Goal: Transaction & Acquisition: Purchase product/service

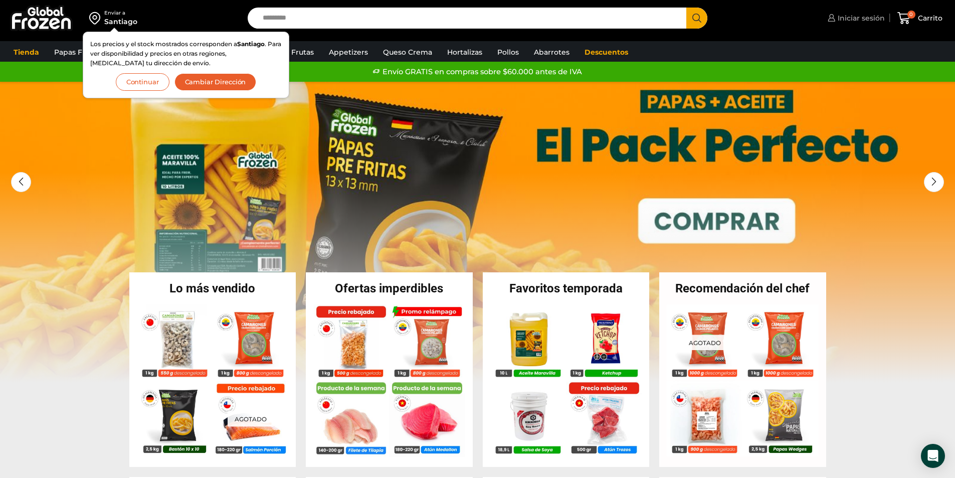
click at [867, 18] on span "Iniciar sesión" at bounding box center [860, 18] width 50 height 10
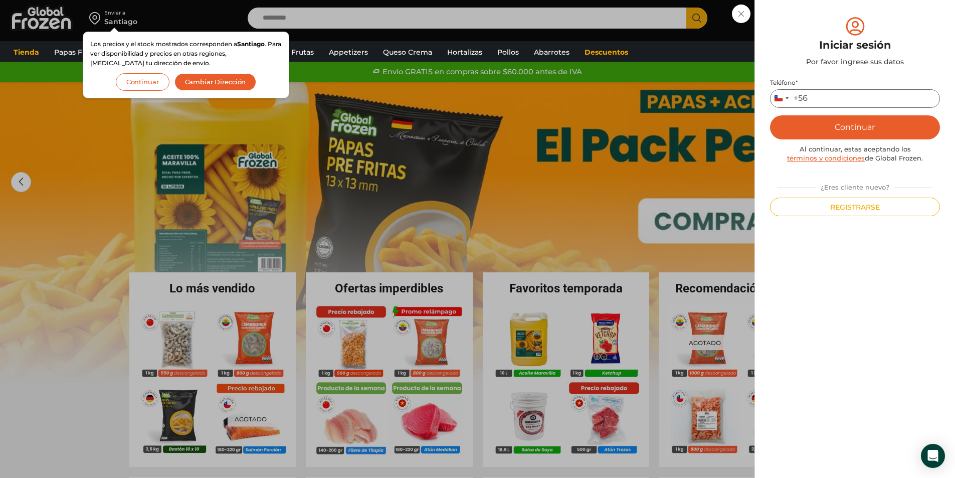
click at [848, 96] on input "Teléfono *" at bounding box center [855, 98] width 170 height 19
type input "*"
type input "*********"
click at [847, 129] on button "Continuar" at bounding box center [855, 127] width 170 height 24
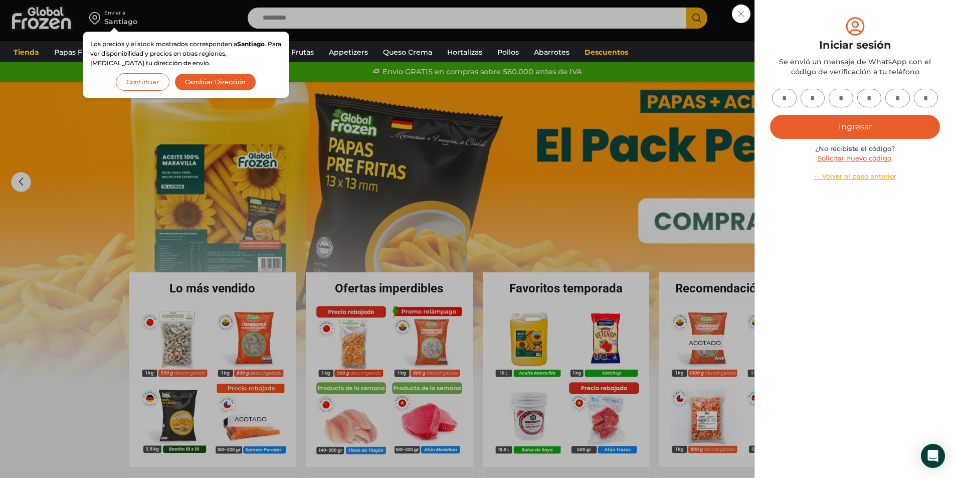
click at [791, 98] on input "text" at bounding box center [784, 98] width 25 height 19
type input "*"
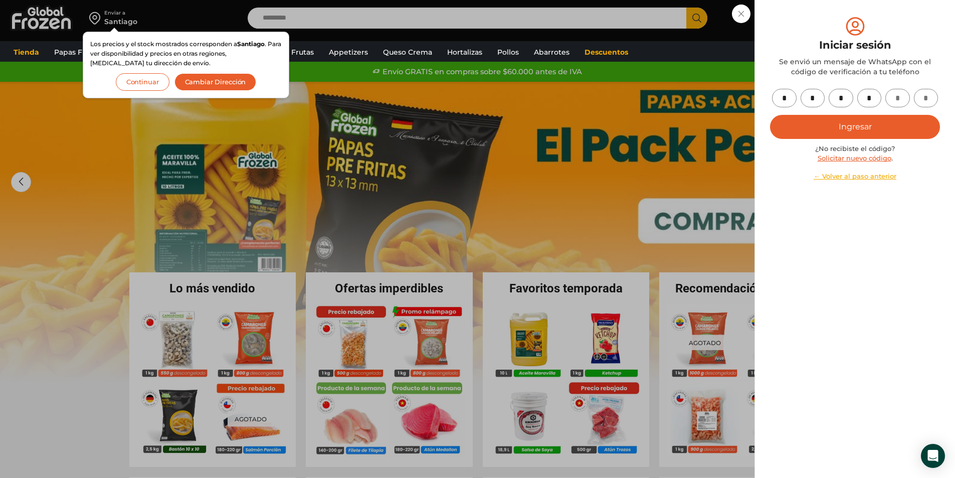
type input "*"
click at [854, 121] on button "Ingresar" at bounding box center [855, 127] width 170 height 24
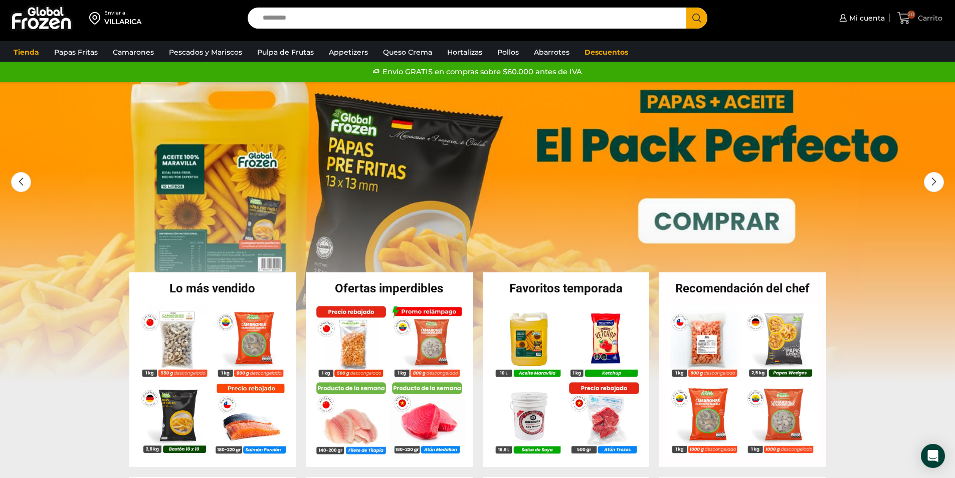
click at [908, 15] on span "20" at bounding box center [911, 15] width 8 height 8
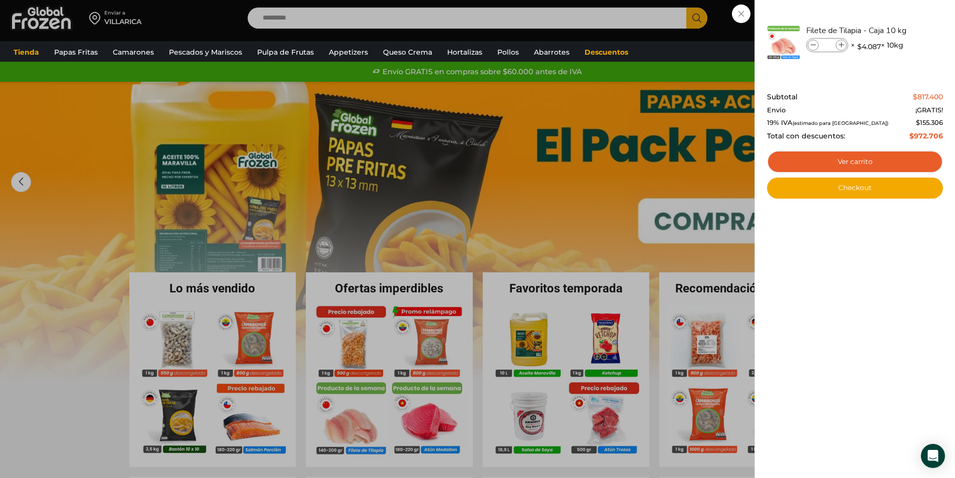
click at [895, 18] on div "20 Carrito 20 20 Shopping Cart **" at bounding box center [920, 19] width 50 height 24
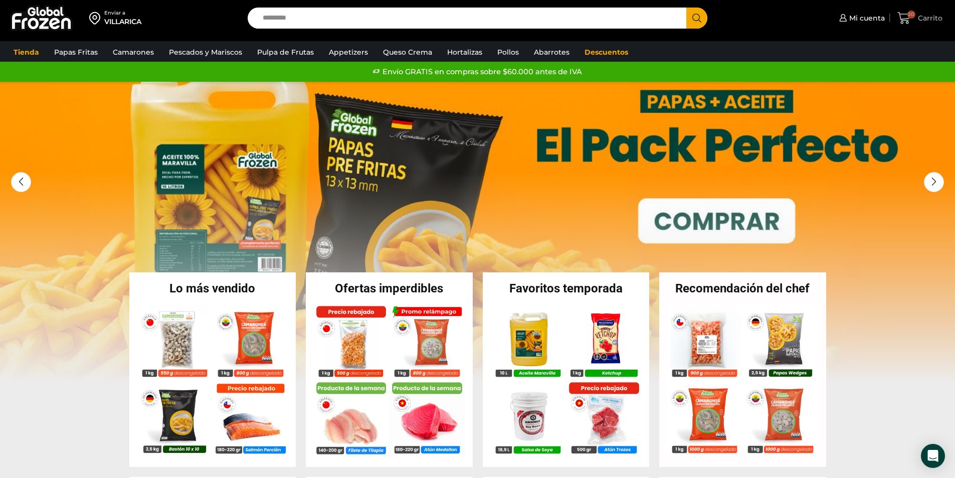
click at [913, 20] on span "20" at bounding box center [906, 19] width 18 height 14
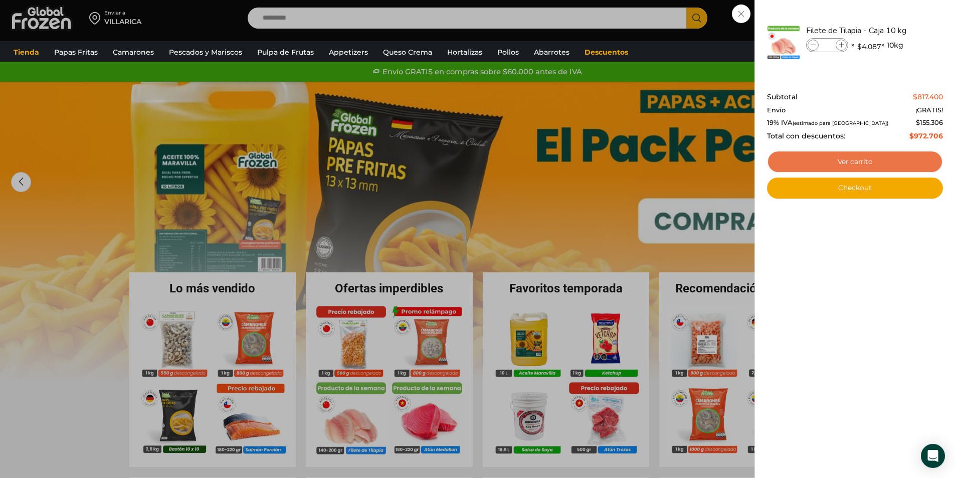
click at [878, 166] on link "Ver carrito" at bounding box center [855, 161] width 176 height 23
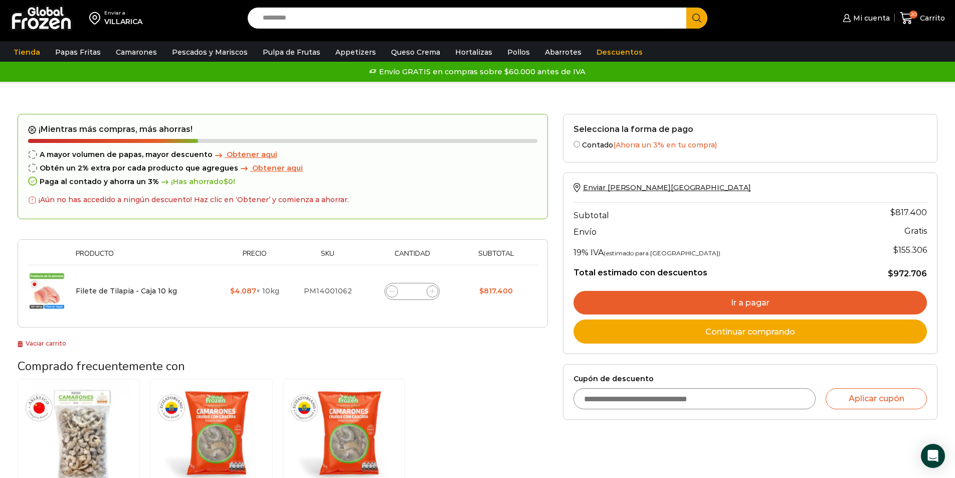
click at [391, 293] on icon at bounding box center [391, 291] width 5 height 5
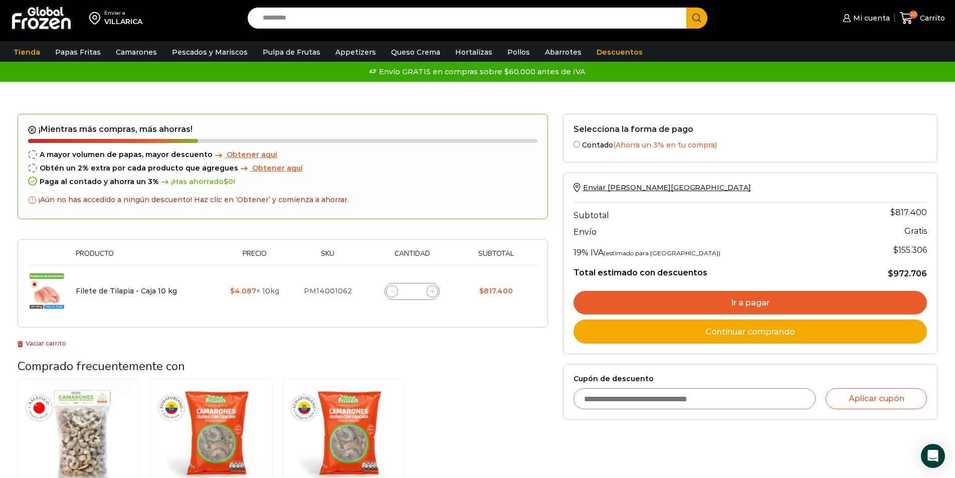
click at [392, 293] on icon at bounding box center [391, 291] width 5 height 5
click at [392, 297] on span at bounding box center [392, 291] width 12 height 12
type input "**"
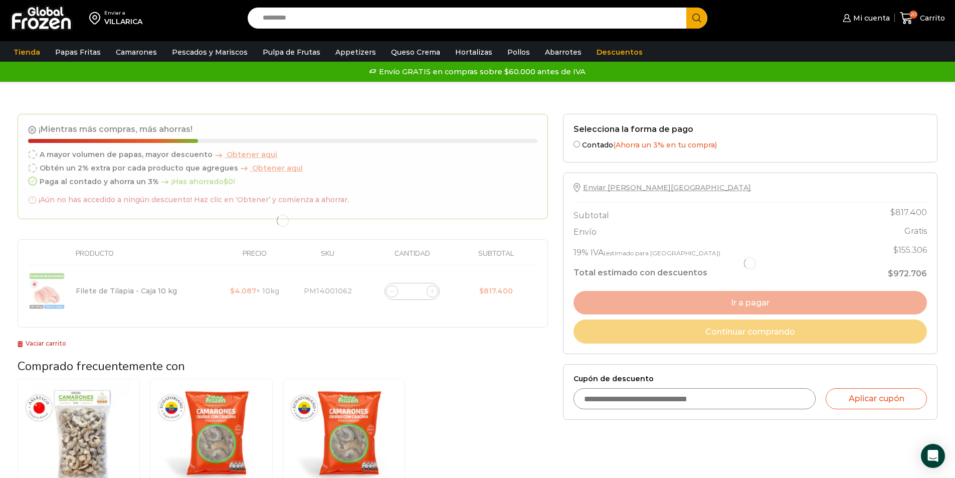
click at [392, 298] on div at bounding box center [283, 221] width 530 height 214
click at [392, 299] on div at bounding box center [283, 221] width 530 height 214
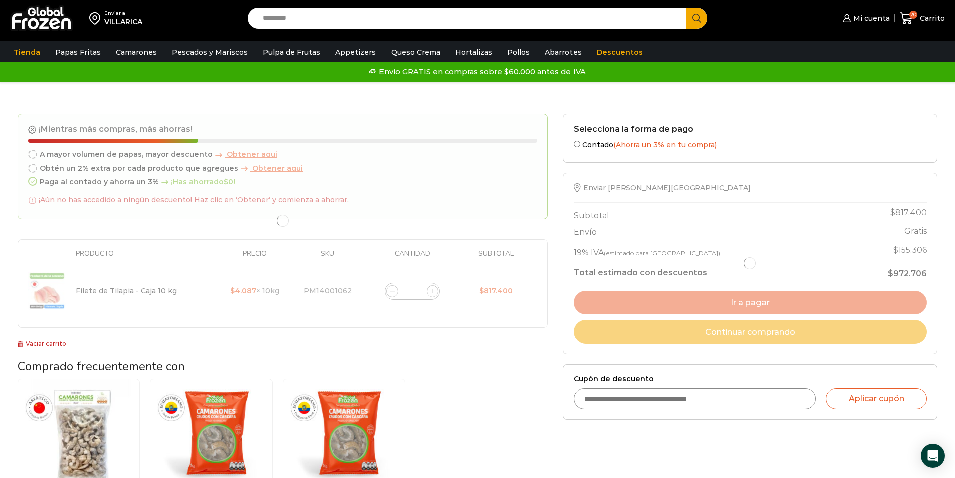
click at [392, 299] on div at bounding box center [283, 221] width 530 height 214
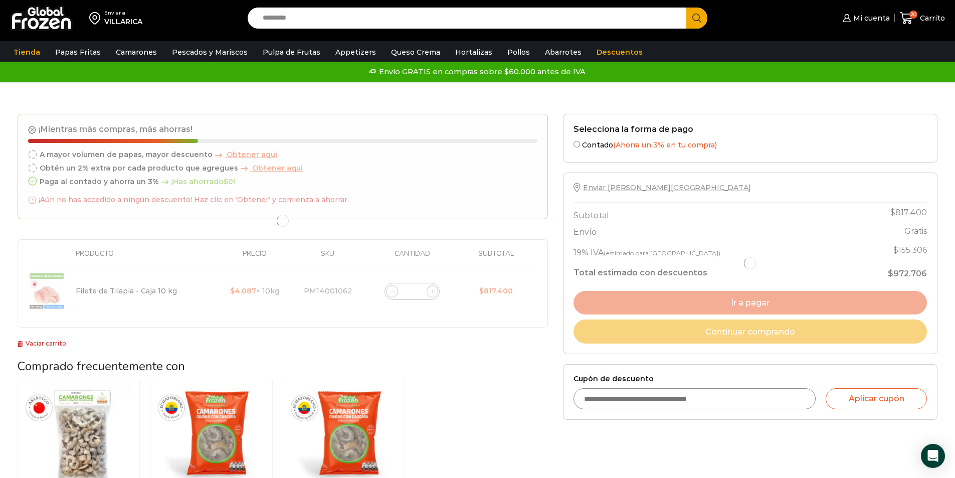
click at [392, 299] on div at bounding box center [283, 221] width 530 height 214
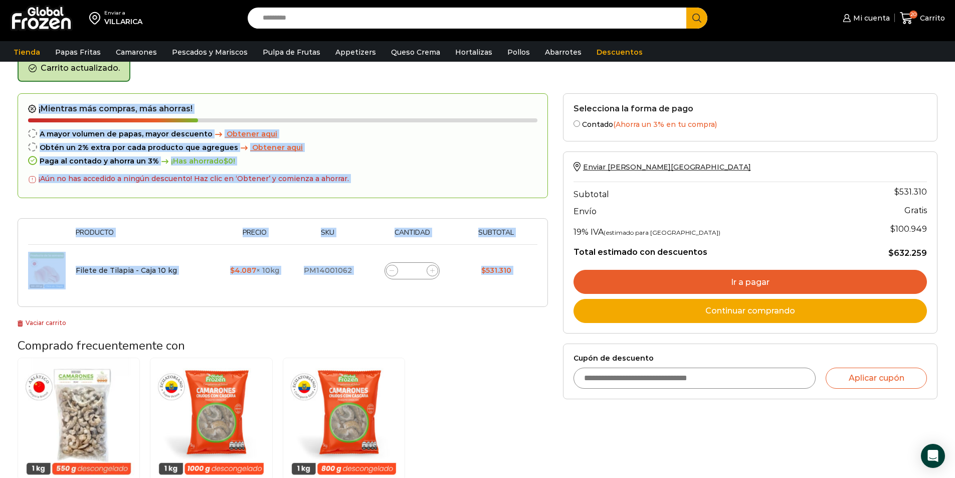
scroll to position [52, 0]
click at [433, 273] on span at bounding box center [433, 270] width 12 height 12
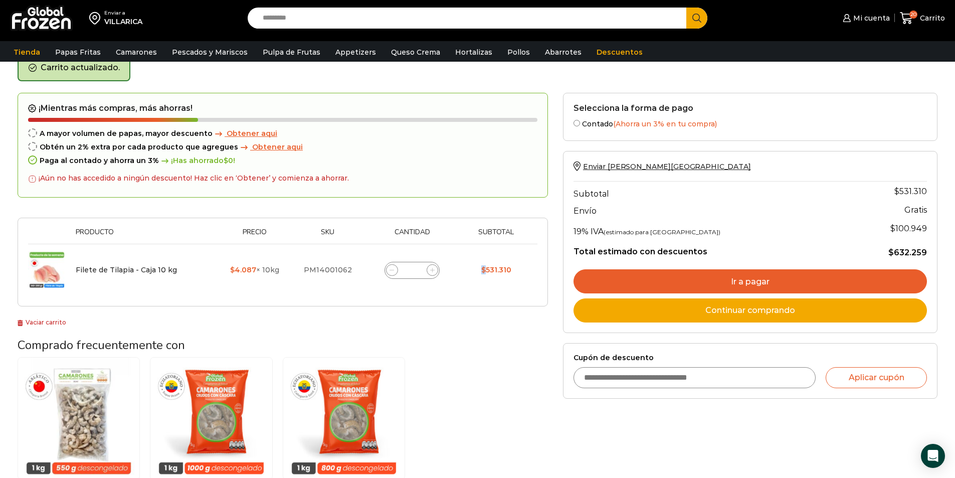
click at [433, 273] on span at bounding box center [433, 270] width 12 height 12
click at [433, 272] on icon at bounding box center [432, 270] width 5 height 5
type input "**"
click at [431, 274] on form "¡Mientras más compras, más ahorras! A mayor volumen de papas, mayor descuento O…" at bounding box center [283, 200] width 530 height 214
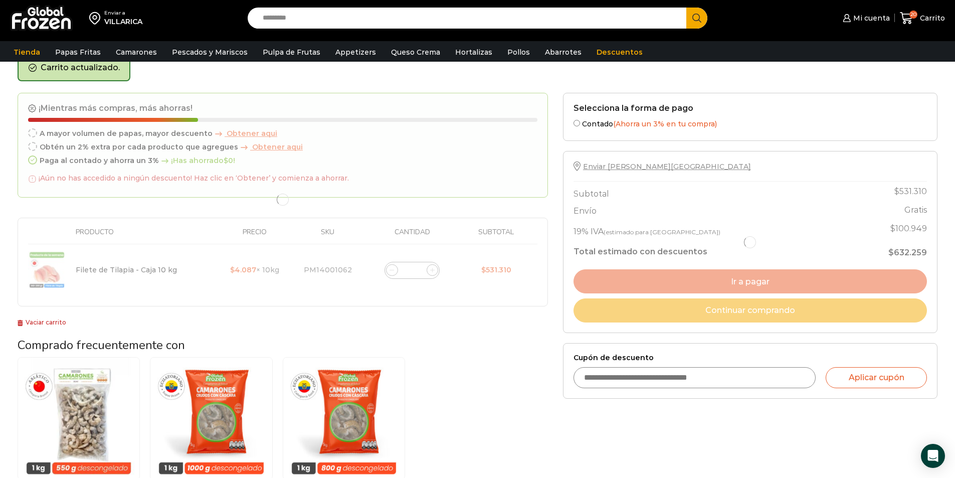
click at [431, 274] on div at bounding box center [283, 200] width 530 height 214
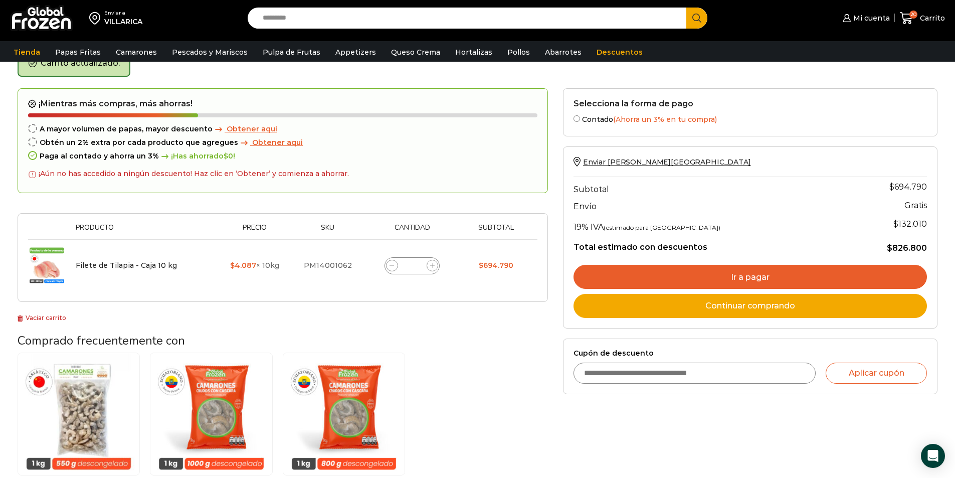
scroll to position [57, 0]
click at [432, 264] on icon at bounding box center [432, 265] width 5 height 5
type input "**"
click at [432, 264] on form "¡Mientras más compras, más ahorras! A mayor volumen de papas, mayor descuento O…" at bounding box center [283, 195] width 530 height 214
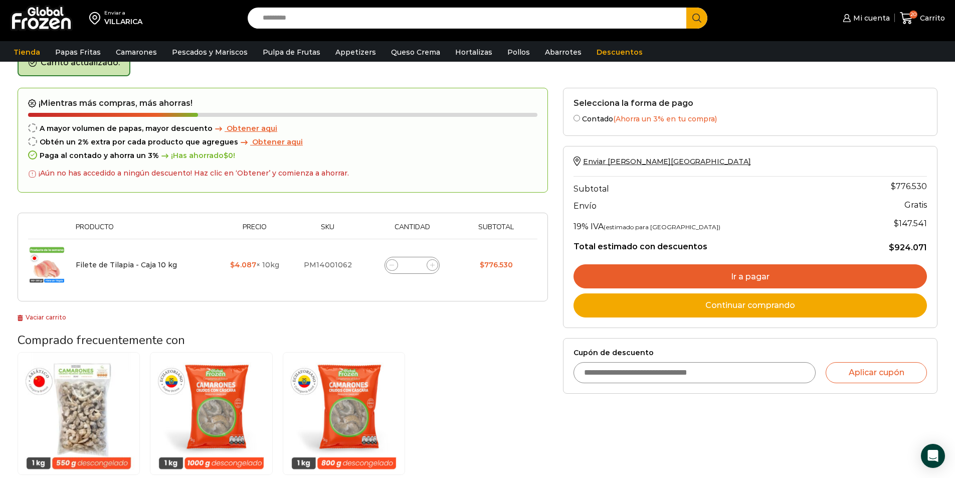
click at [663, 373] on input "Cupón de descuento" at bounding box center [694, 372] width 243 height 21
type input "*"
type input "*********"
click at [864, 376] on button "Aplicar cupón" at bounding box center [876, 372] width 101 height 21
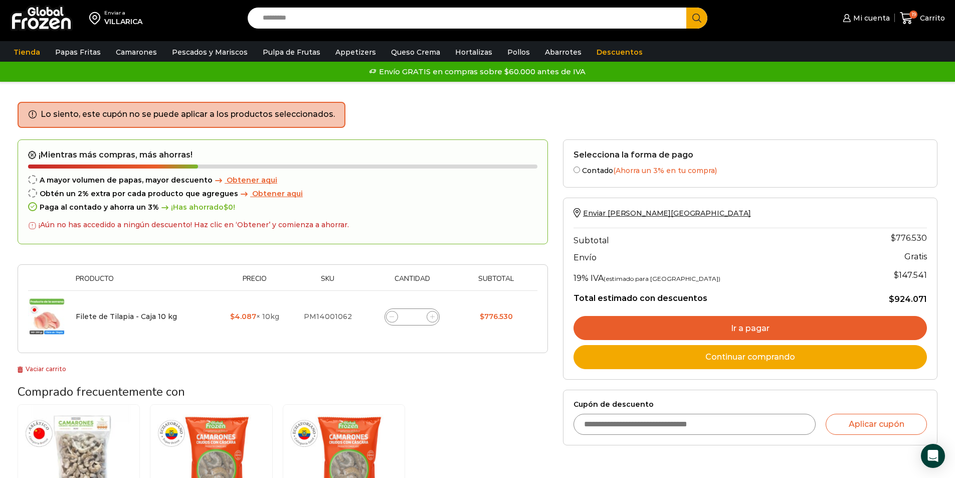
click at [766, 322] on link "Ir a pagar" at bounding box center [749, 328] width 353 height 24
click at [730, 326] on link "Ir a pagar" at bounding box center [749, 328] width 353 height 24
click at [745, 333] on link "Ir a pagar" at bounding box center [749, 328] width 353 height 24
click at [704, 325] on link "Ir a pagar" at bounding box center [749, 328] width 353 height 24
click at [756, 335] on link "Ir a pagar" at bounding box center [749, 328] width 353 height 24
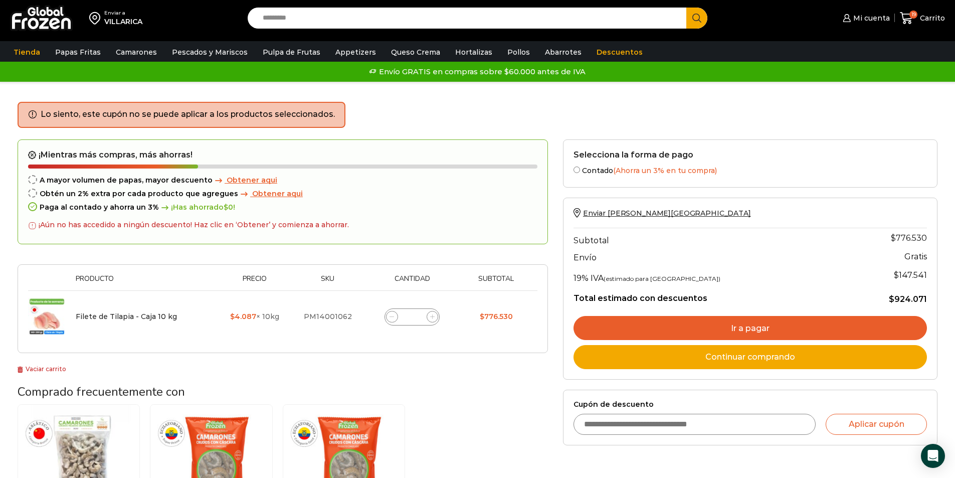
click at [756, 335] on link "Ir a pagar" at bounding box center [749, 328] width 353 height 24
click at [757, 335] on link "Ir a pagar" at bounding box center [749, 328] width 353 height 24
click at [757, 332] on link "Ir a pagar" at bounding box center [749, 328] width 353 height 24
click at [757, 330] on link "Ir a pagar" at bounding box center [749, 328] width 353 height 24
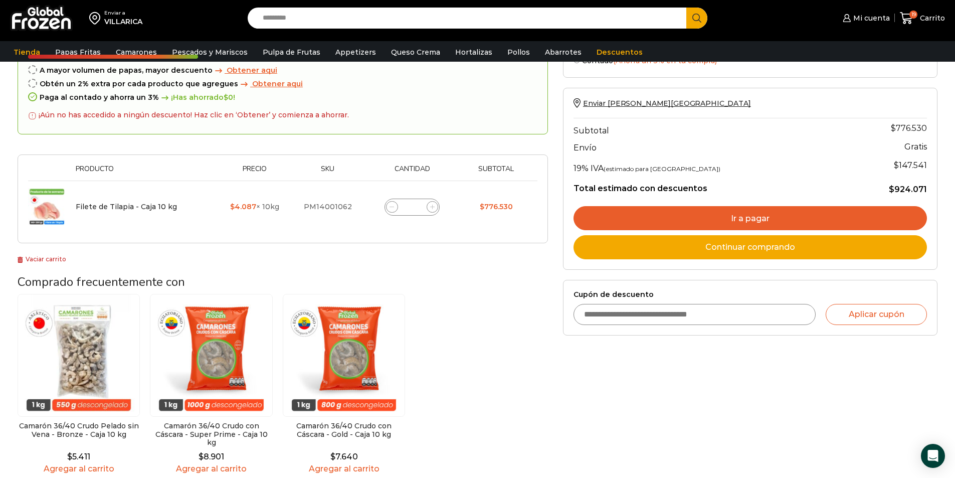
scroll to position [168, 0]
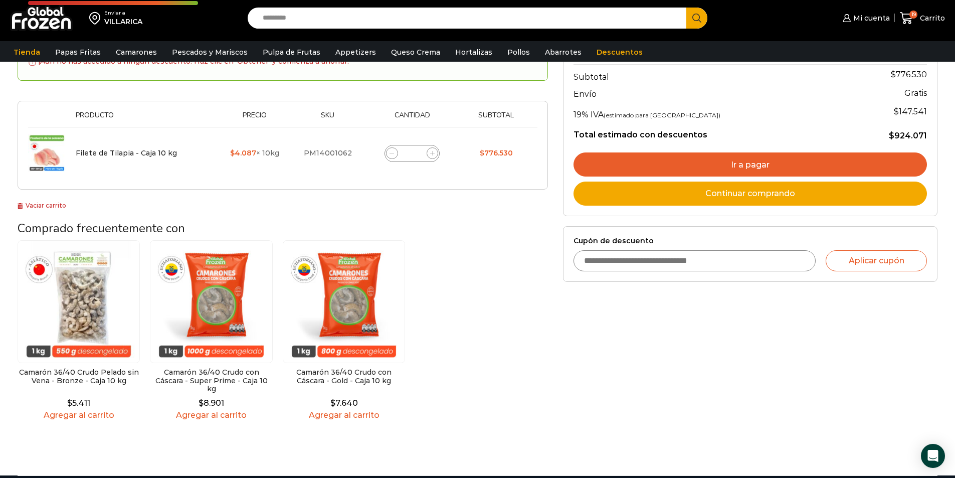
click at [743, 165] on link "Ir a pagar" at bounding box center [749, 164] width 353 height 24
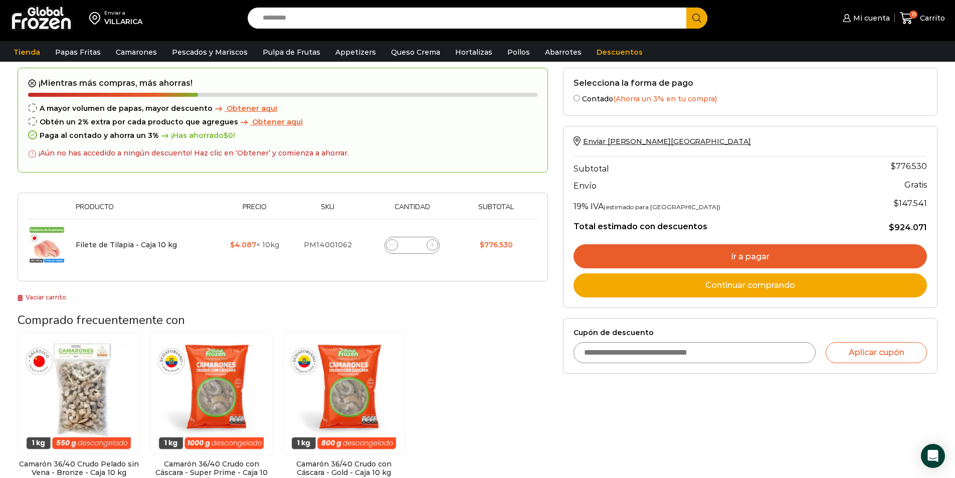
scroll to position [0, 0]
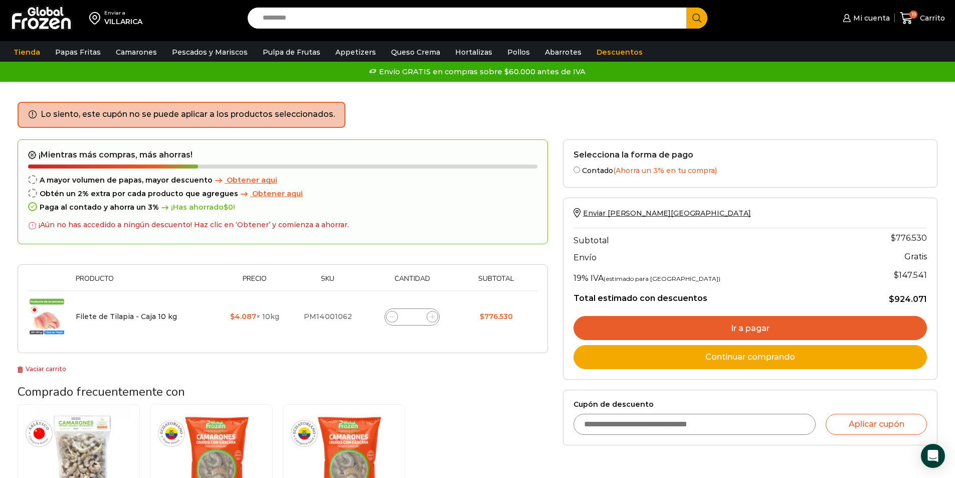
click at [430, 320] on span at bounding box center [433, 317] width 12 height 12
type input "**"
click at [767, 324] on div "Enviar a VILLARICA Subtotal $ 776.530 Envío Gratis Gratis 19% IVA (estimado par…" at bounding box center [749, 288] width 353 height 161
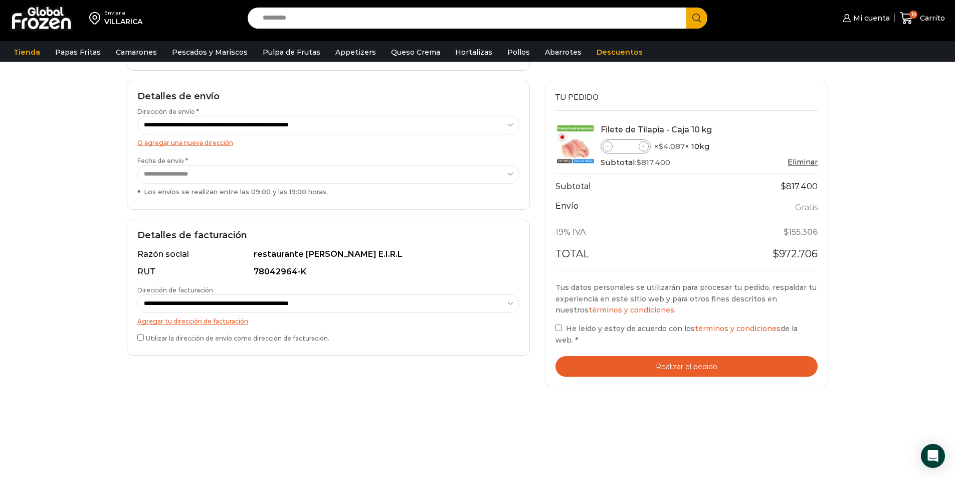
scroll to position [179, 0]
click at [650, 357] on button "Realizar el pedido" at bounding box center [686, 366] width 263 height 21
